Goal: Information Seeking & Learning: Learn about a topic

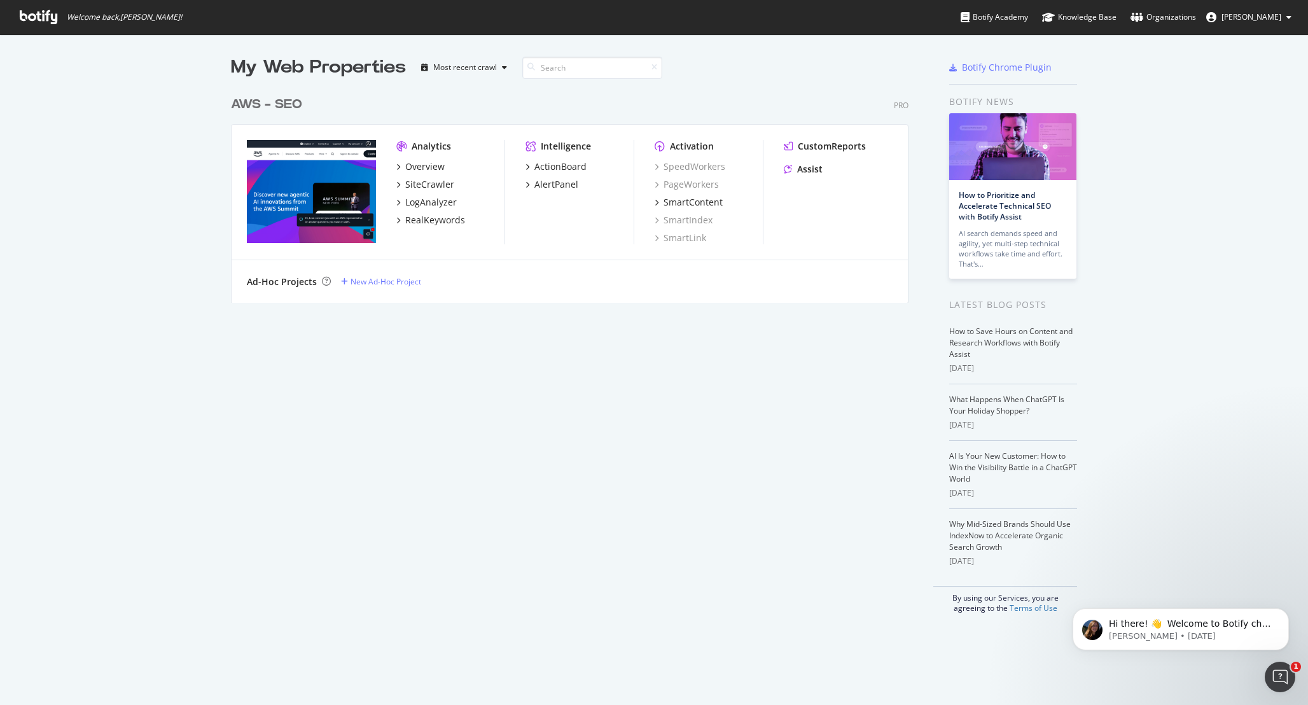
click at [341, 176] on img "grid" at bounding box center [311, 191] width 129 height 103
click at [655, 204] on div "SmartContent" at bounding box center [689, 202] width 68 height 13
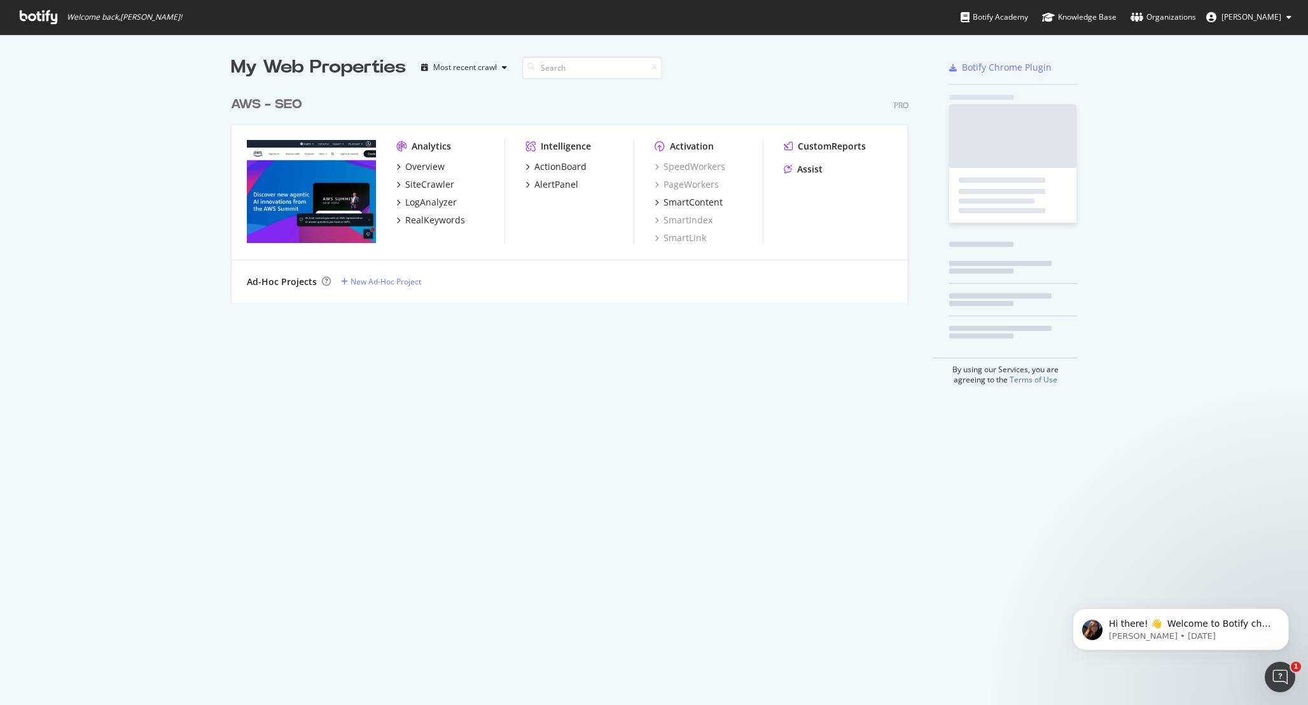
scroll to position [695, 1289]
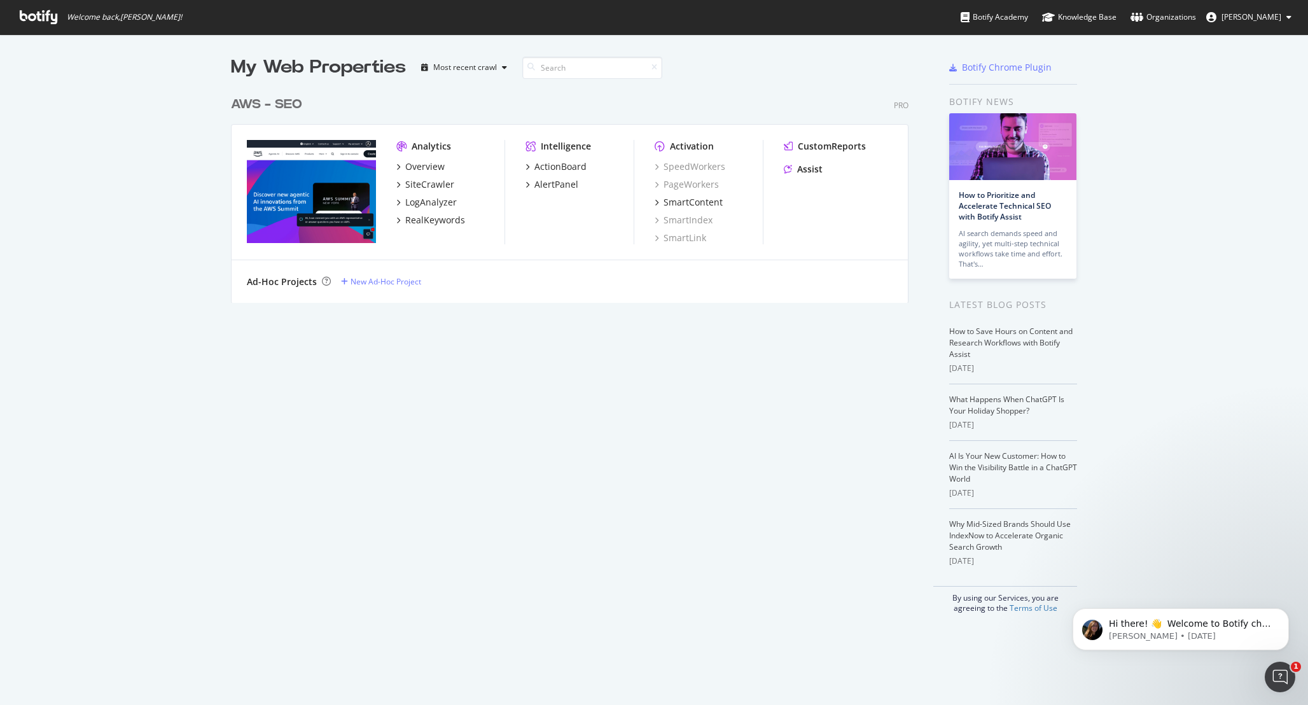
click at [319, 221] on img "grid" at bounding box center [311, 191] width 129 height 103
click at [398, 169] on div "Overview" at bounding box center [420, 166] width 48 height 13
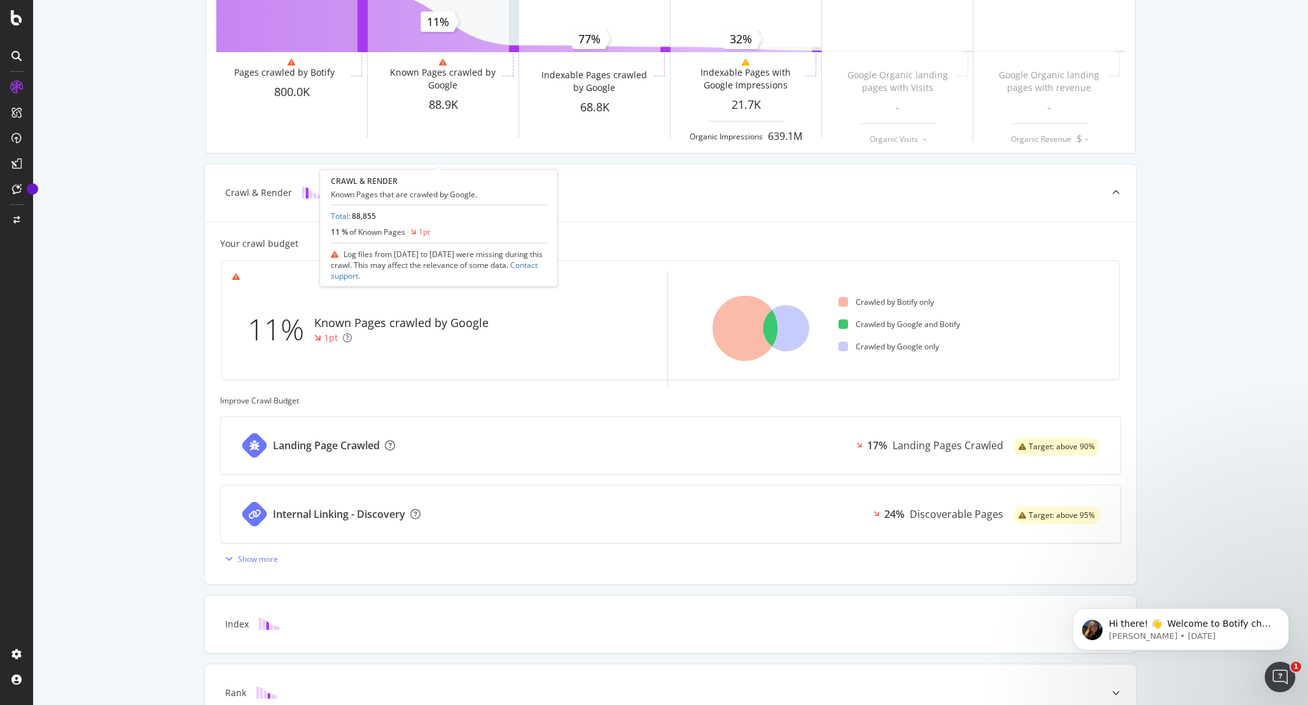
scroll to position [147, 0]
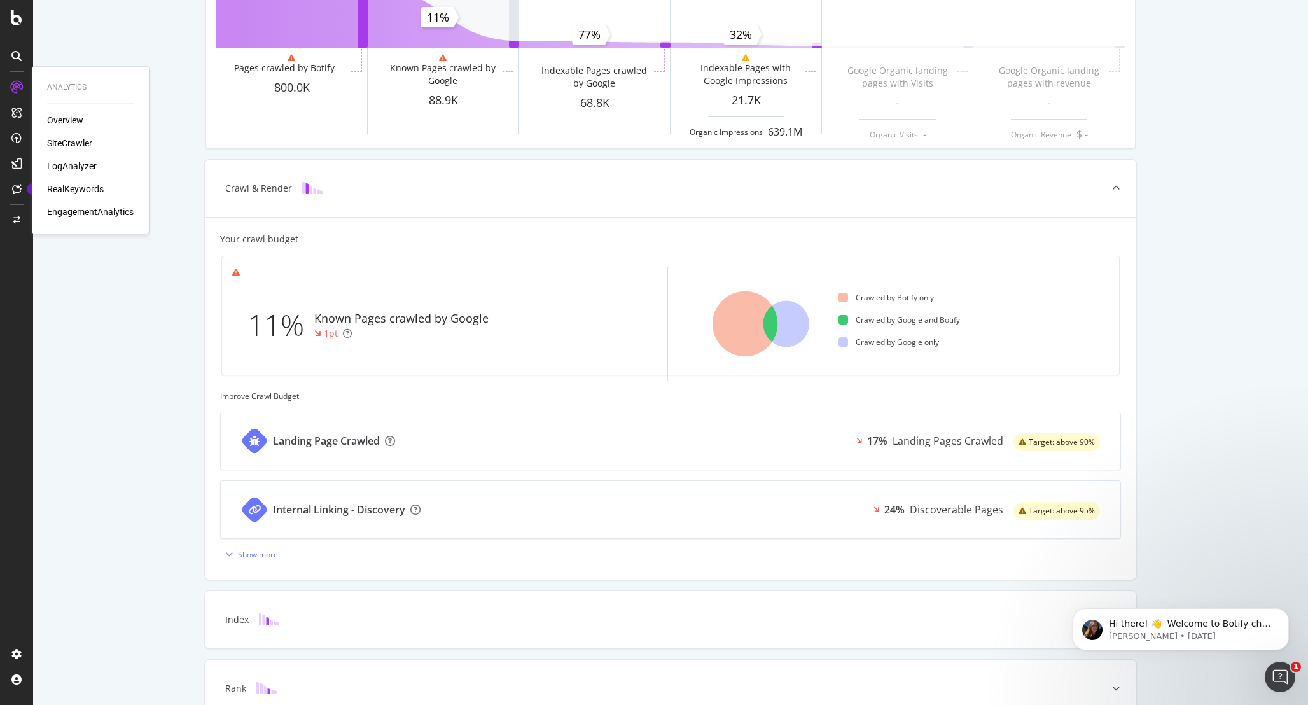
click at [69, 146] on div "SiteCrawler" at bounding box center [69, 143] width 45 height 13
